Goal: Task Accomplishment & Management: Manage account settings

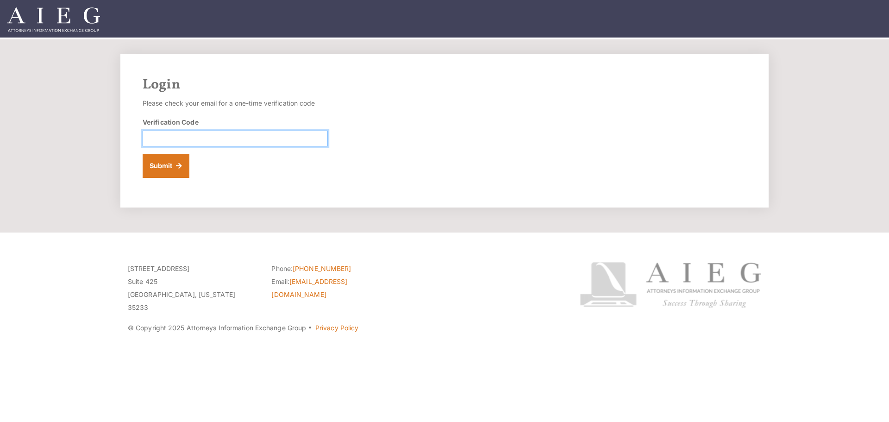
click at [231, 136] on input "Verification Code" at bounding box center [235, 139] width 185 height 16
click at [301, 139] on input "Verification Code" at bounding box center [235, 139] width 185 height 16
paste input "776135"
type input "776135"
click at [166, 167] on button "Submit" at bounding box center [166, 166] width 47 height 24
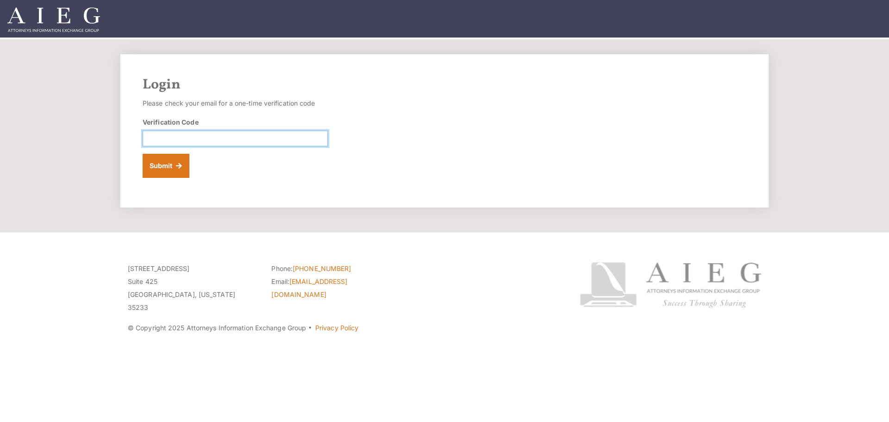
click at [242, 138] on input "Verification Code" at bounding box center [235, 139] width 185 height 16
click at [193, 135] on input "Verification Code" at bounding box center [235, 139] width 185 height 16
paste input "144791"
type input "144791"
click at [162, 164] on button "Submit" at bounding box center [166, 166] width 47 height 24
